Goal: Task Accomplishment & Management: Use online tool/utility

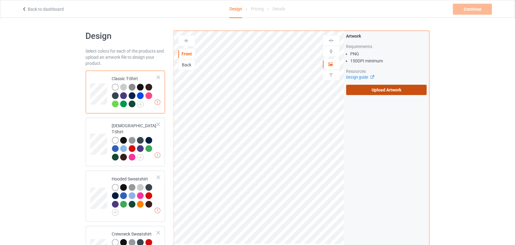
click at [376, 93] on label "Upload Artwork" at bounding box center [387, 90] width 81 height 10
click at [0, 0] on input "Upload Artwork" at bounding box center [0, 0] width 0 height 0
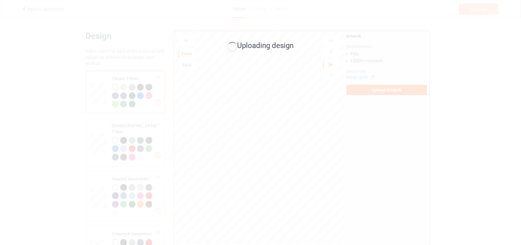
click at [342, 16] on div "Uploading design" at bounding box center [260, 122] width 521 height 245
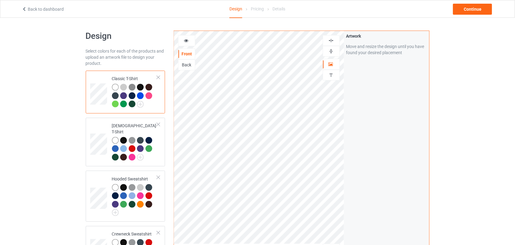
click at [185, 39] on icon at bounding box center [186, 40] width 5 height 4
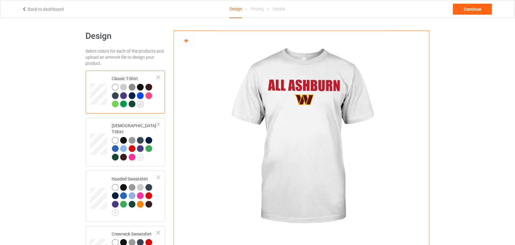
click at [139, 104] on img at bounding box center [140, 104] width 7 height 7
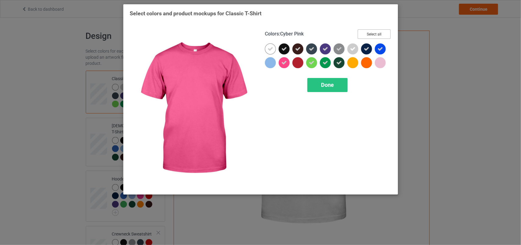
click at [376, 34] on button "Select all" at bounding box center [374, 33] width 33 height 9
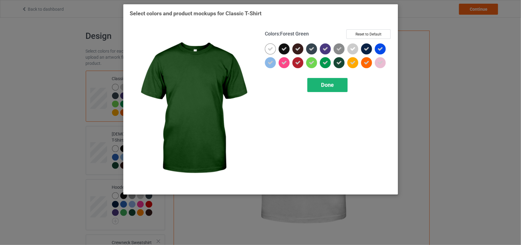
click at [332, 89] on div "Done" at bounding box center [328, 85] width 40 height 14
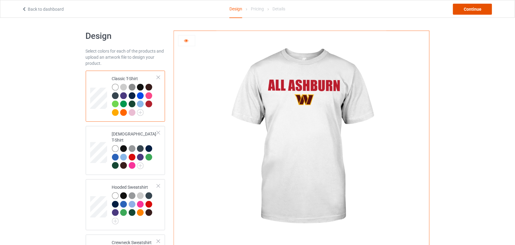
click at [486, 8] on div "Continue" at bounding box center [472, 9] width 39 height 11
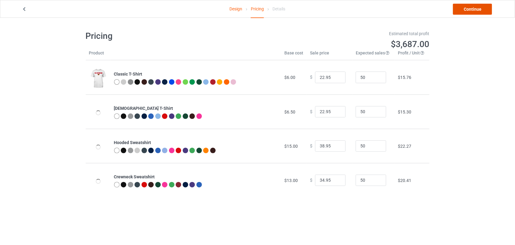
click at [477, 9] on link "Continue" at bounding box center [472, 9] width 39 height 11
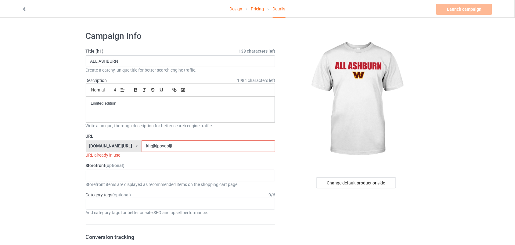
click at [150, 140] on div "URL [DOMAIN_NAME][URL] [DOMAIN_NAME][URL] [DOMAIN_NAME][URL] 677ad769955322002f…" at bounding box center [181, 145] width 190 height 25
click at [149, 148] on input "khgjkjpovgoijf" at bounding box center [209, 146] width 134 height 12
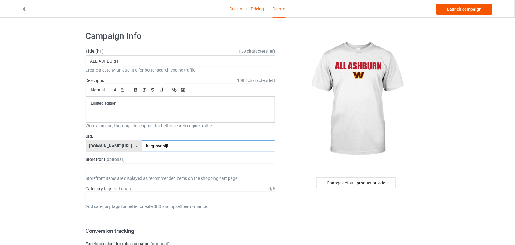
type input "khgpovgoijf"
click at [479, 11] on link "Launch campaign" at bounding box center [465, 9] width 56 height 11
